Goal: Entertainment & Leisure: Consume media (video, audio)

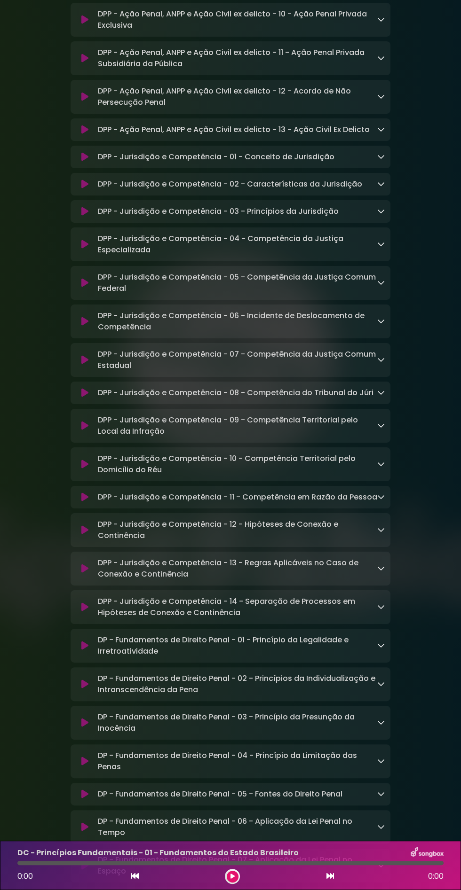
scroll to position [7555, 0]
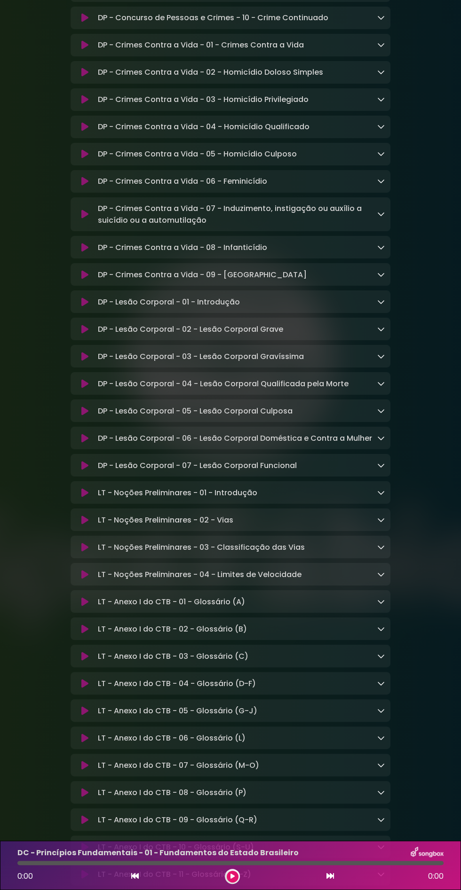
click at [81, 297] on icon at bounding box center [84, 301] width 7 height 9
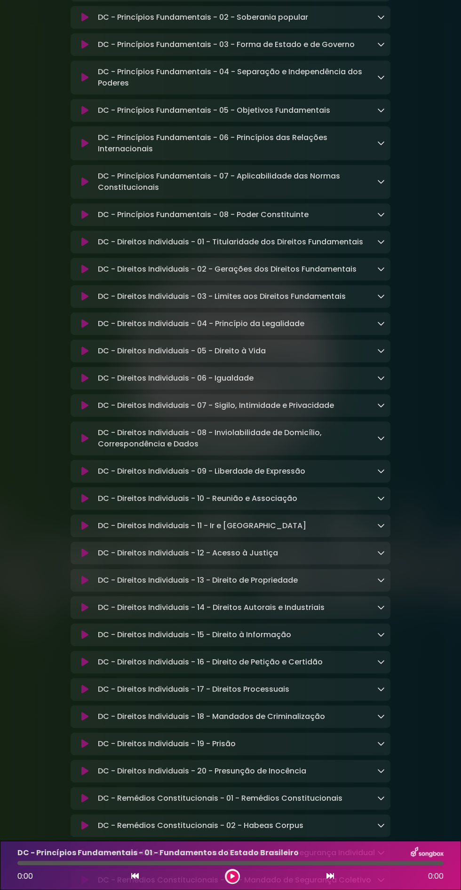
click at [232, 875] on icon at bounding box center [232, 877] width 4 height 6
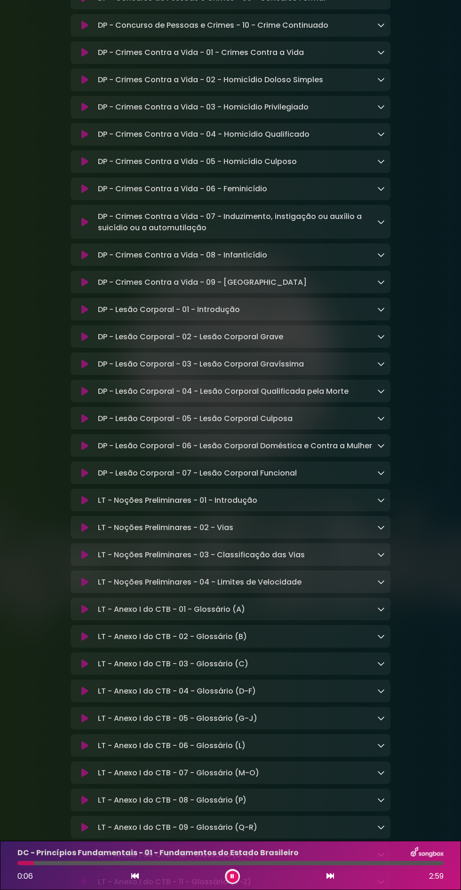
scroll to position [7566, 0]
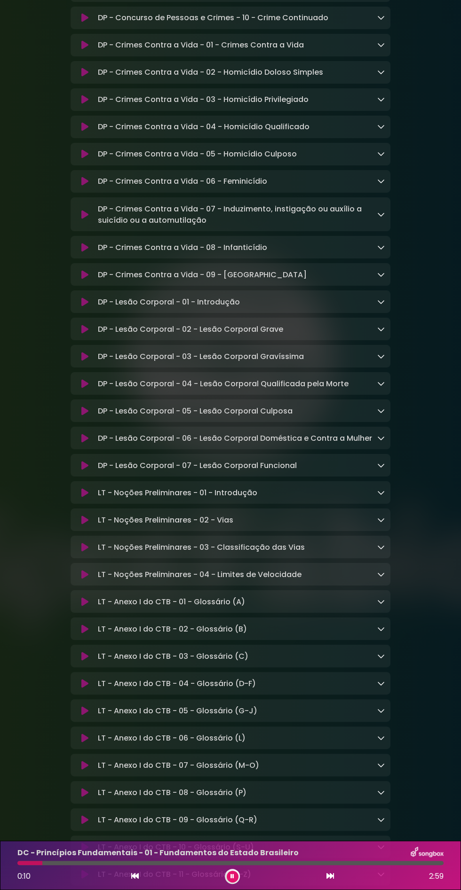
click at [76, 488] on button at bounding box center [85, 492] width 18 height 9
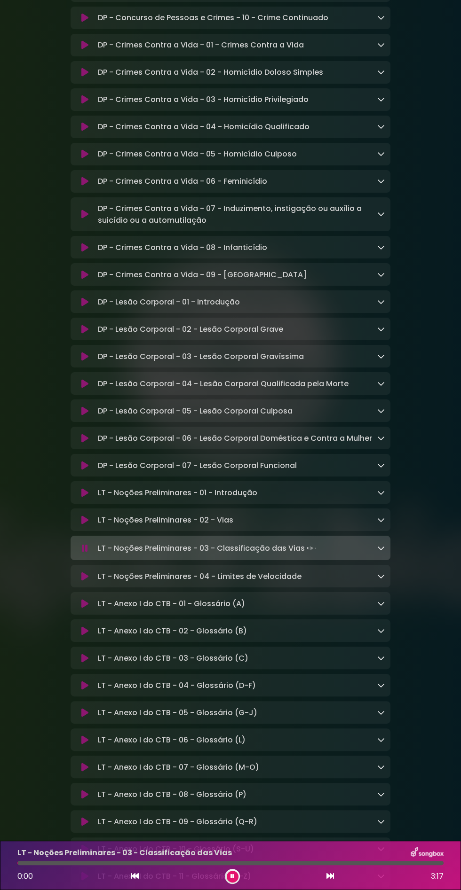
scroll to position [7557, 0]
